Goal: Task Accomplishment & Management: Use online tool/utility

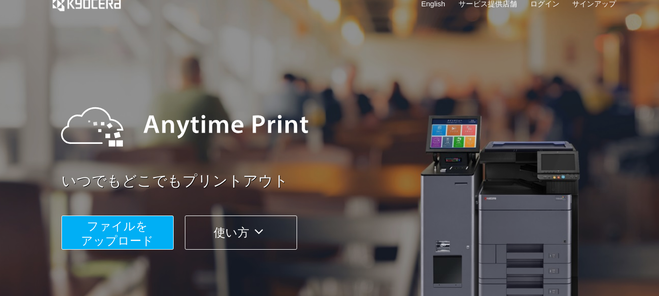
scroll to position [49, 0]
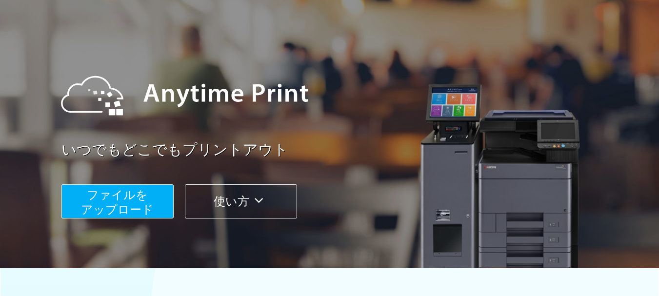
click at [150, 201] on span "ファイルを ​​アップロード" at bounding box center [117, 202] width 73 height 28
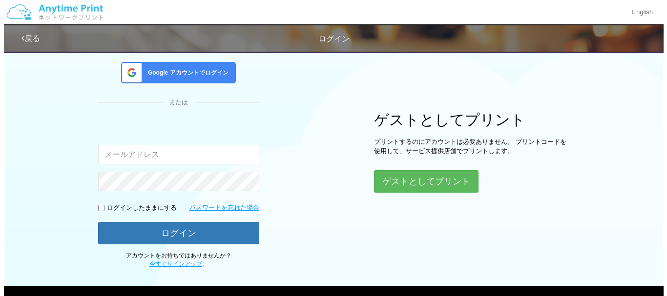
scroll to position [98, 0]
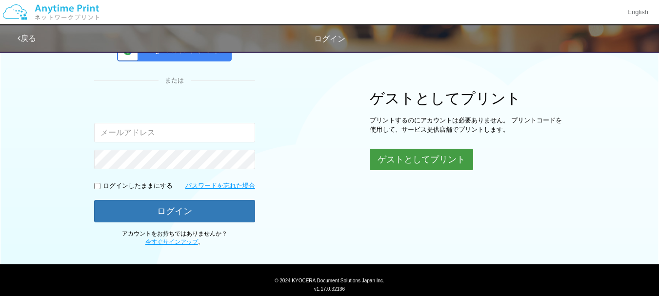
click at [385, 157] on button "ゲストとしてプリント" at bounding box center [421, 159] width 103 height 21
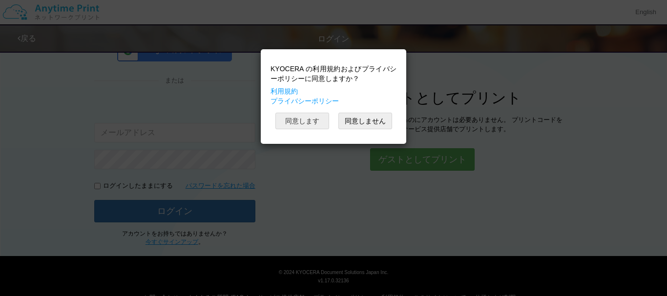
click at [321, 123] on button "同意します" at bounding box center [302, 121] width 54 height 17
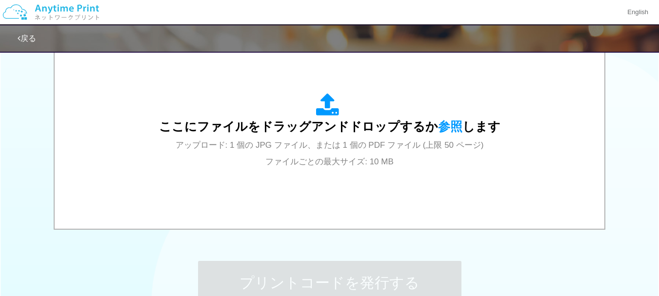
scroll to position [342, 0]
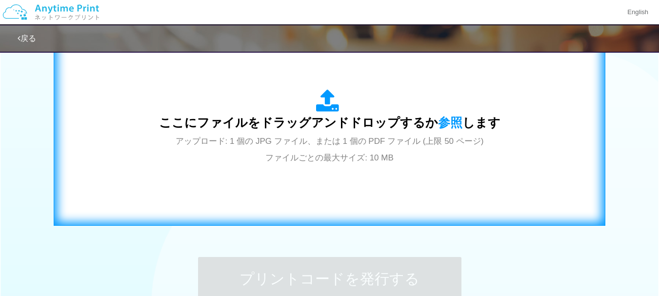
click at [342, 142] on span "アップロード: 1 個の JPG ファイル、または 1 個の PDF ファイル (上限 50 ページ) ファイルごとの最大サイズ: 10 MB" at bounding box center [330, 150] width 308 height 26
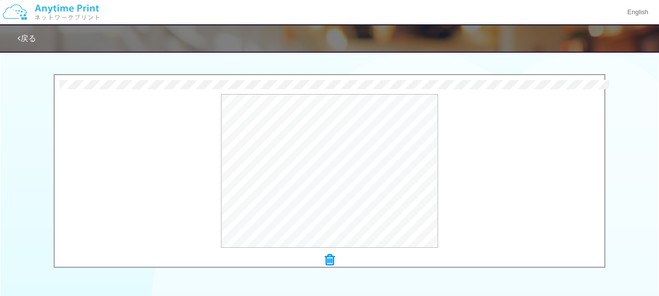
scroll to position [348, 0]
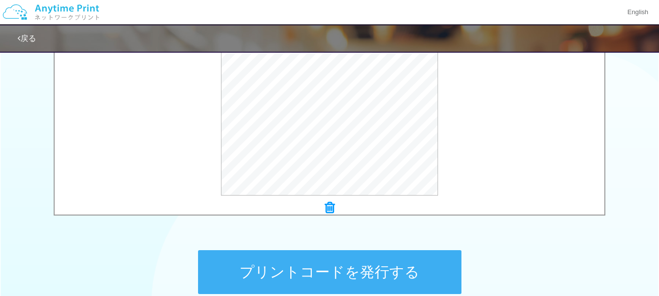
click at [351, 275] on button "プリントコードを発行する" at bounding box center [330, 272] width 264 height 44
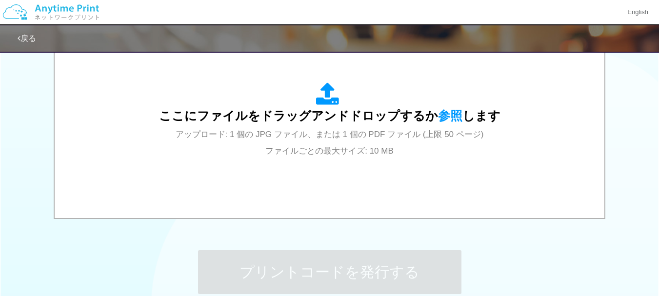
scroll to position [0, 0]
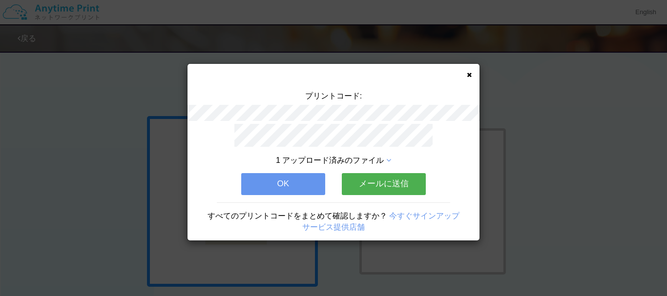
click at [471, 74] on icon at bounding box center [469, 75] width 5 height 6
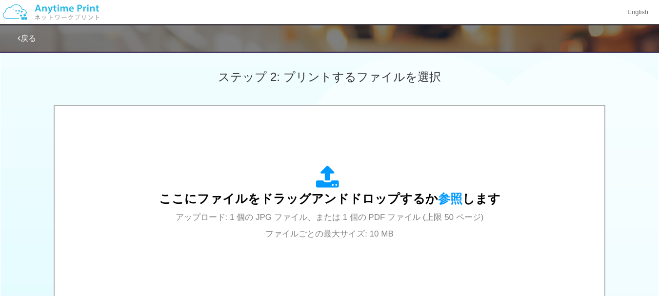
scroll to position [342, 0]
